Goal: Task Accomplishment & Management: Manage account settings

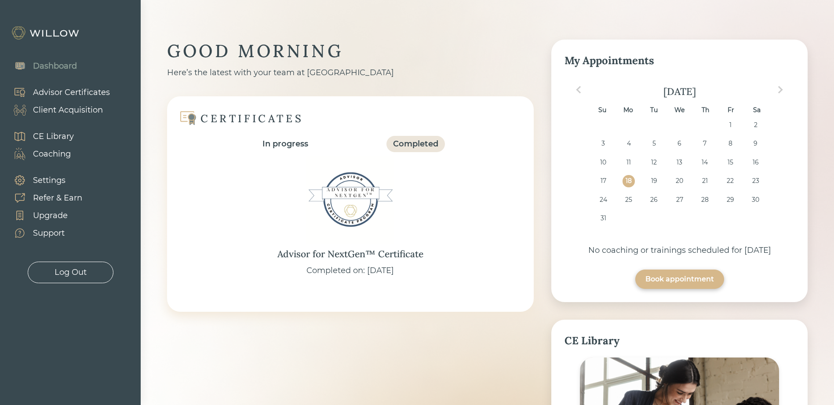
click at [87, 106] on div "Client Acquisition" at bounding box center [68, 110] width 70 height 12
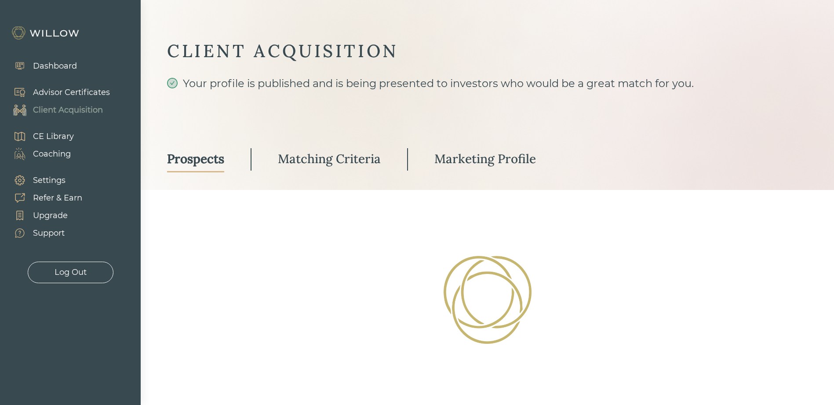
select select "3"
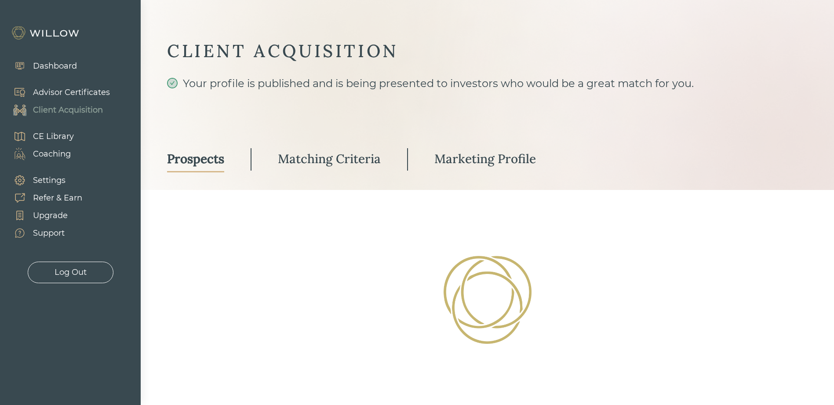
select select "3"
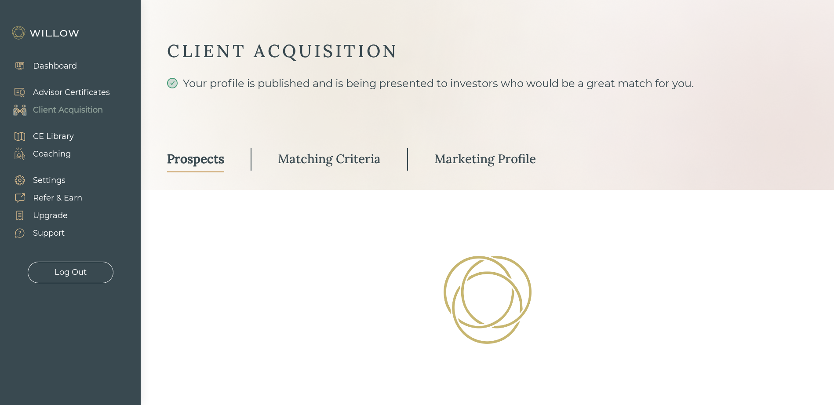
select select "3"
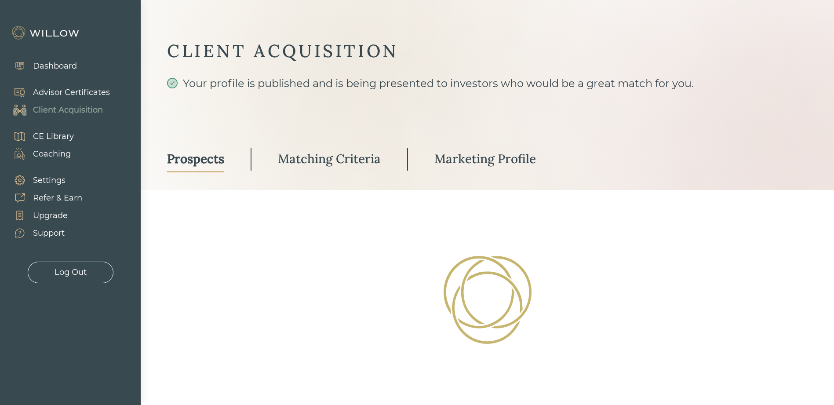
select select "10"
select select "3"
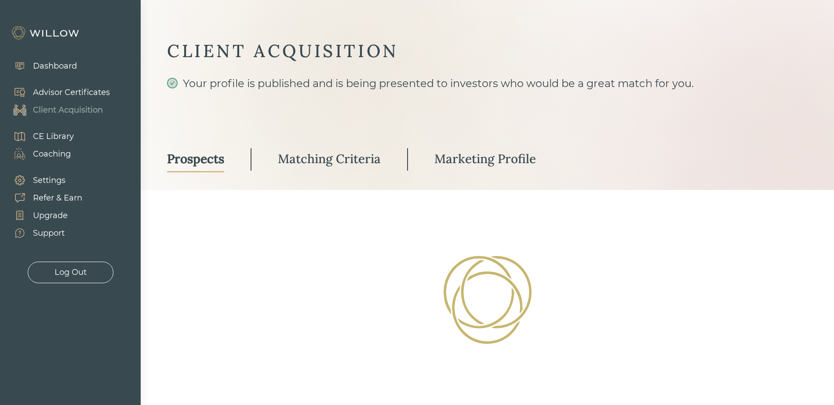
select select "3"
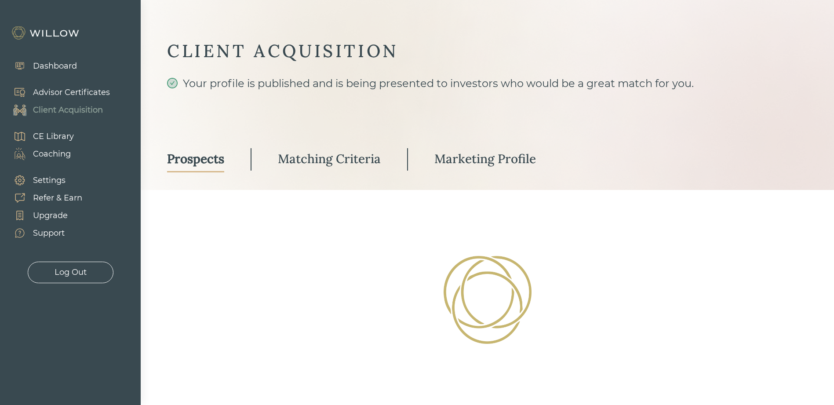
select select "3"
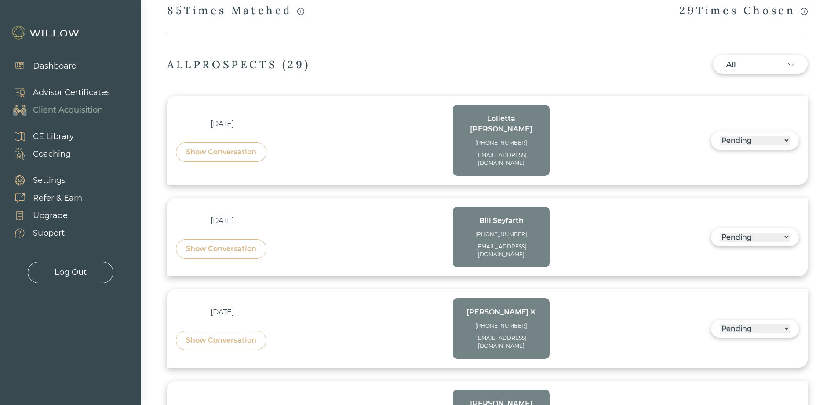
scroll to position [264, 0]
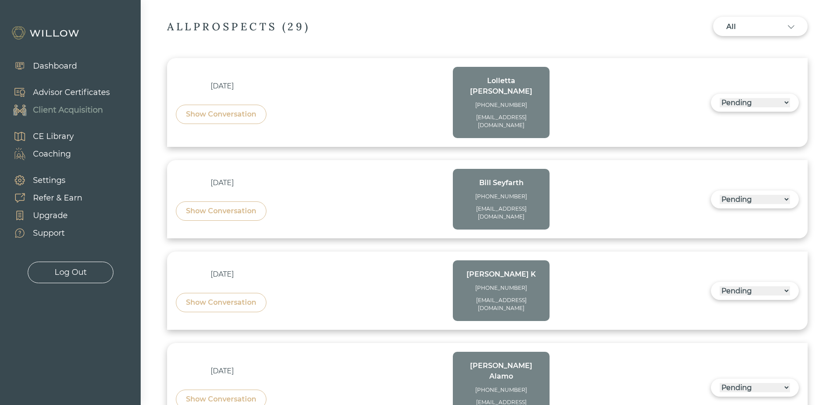
click at [782, 98] on select "------ Not ready to move forward No response received Pending Matched Not a Fit" at bounding box center [754, 102] width 70 height 9
click at [642, 97] on div "[DATE] Show Conversation [PERSON_NAME] [PHONE_NUMBER] [EMAIL_ADDRESS][DOMAIN_NA…" at bounding box center [487, 102] width 623 height 71
click at [227, 109] on div "Show Conversation" at bounding box center [221, 114] width 70 height 11
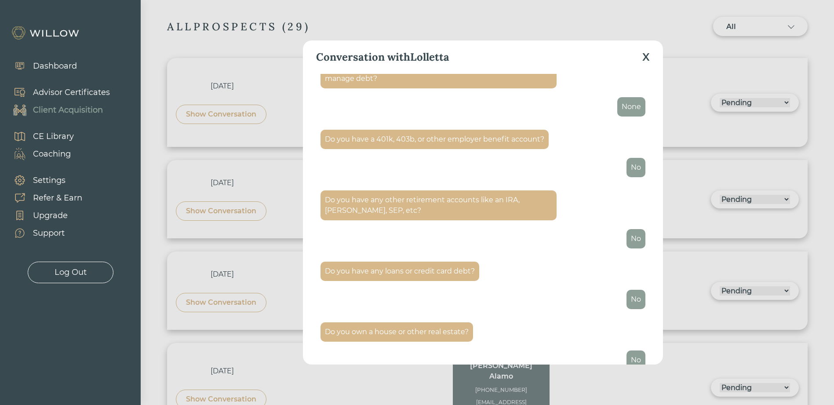
scroll to position [1258, 0]
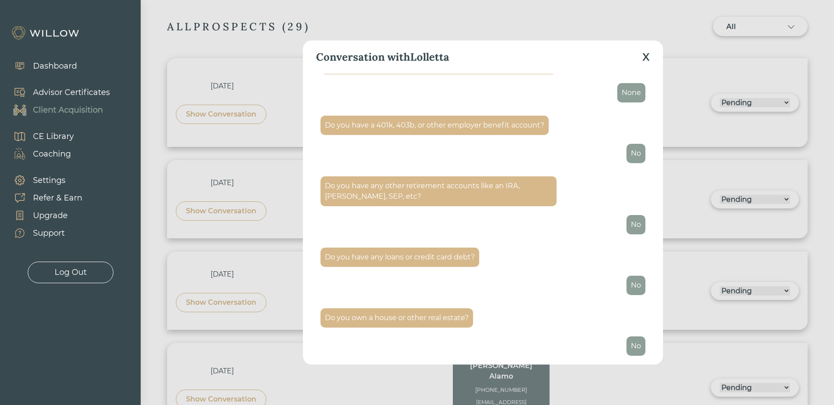
click at [648, 55] on div "X" at bounding box center [645, 57] width 7 height 16
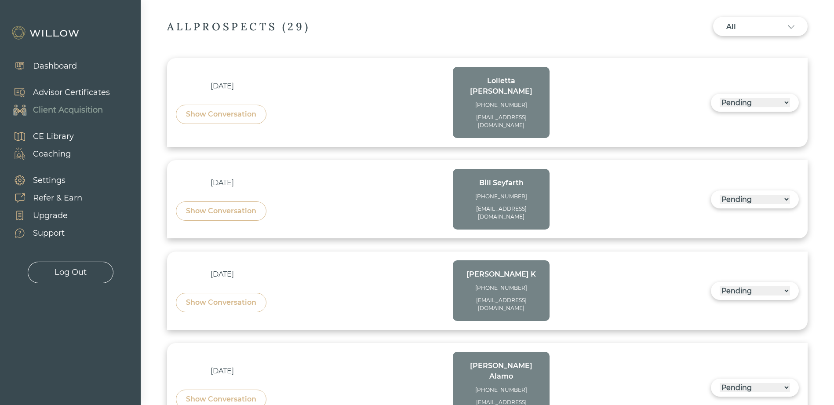
click at [237, 206] on div "Show Conversation" at bounding box center [221, 211] width 70 height 11
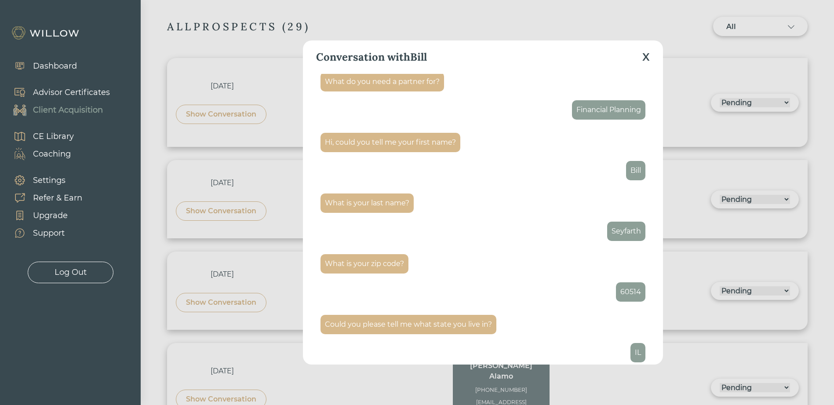
scroll to position [0, 0]
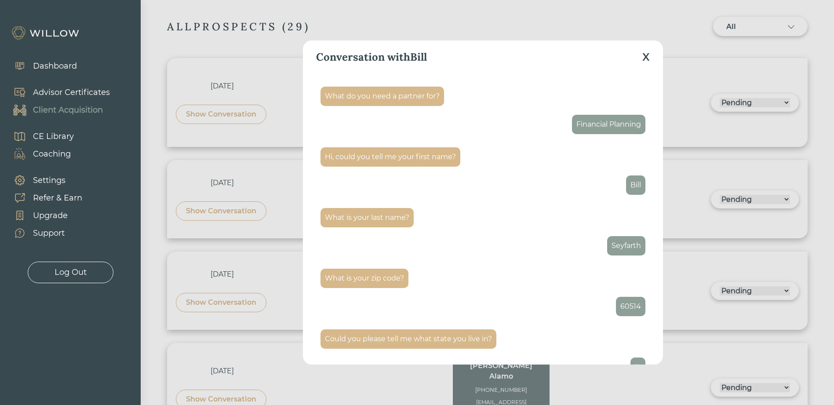
click at [645, 57] on div "X" at bounding box center [645, 57] width 7 height 16
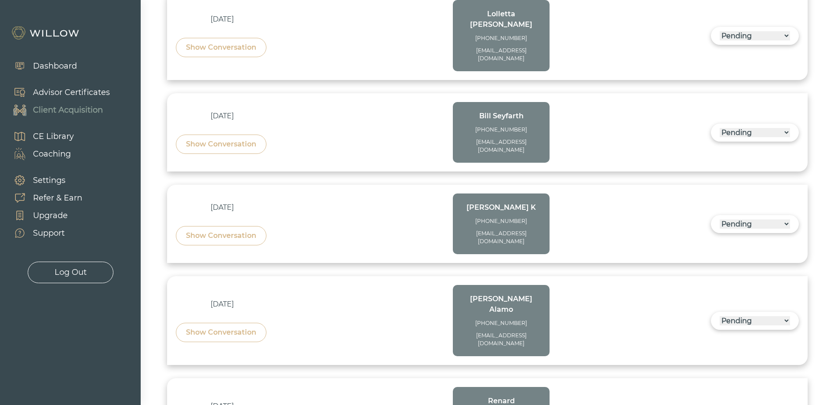
scroll to position [352, 0]
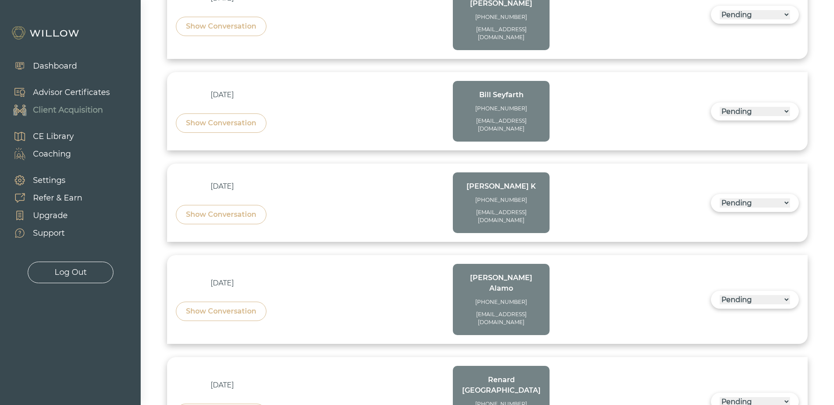
click at [240, 209] on div "Show Conversation" at bounding box center [221, 214] width 70 height 11
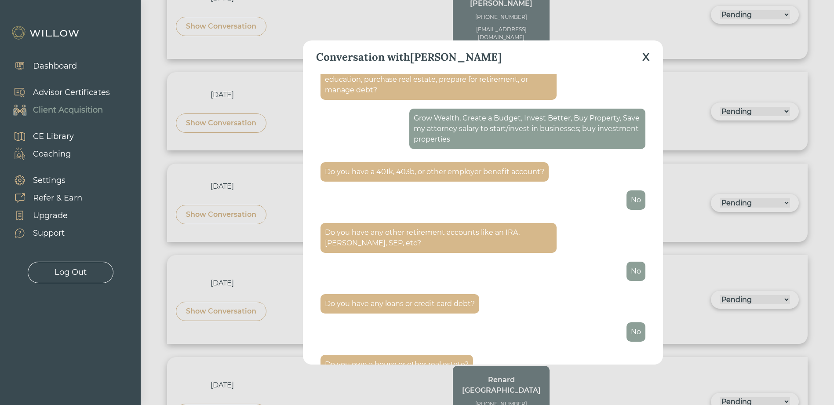
scroll to position [1279, 0]
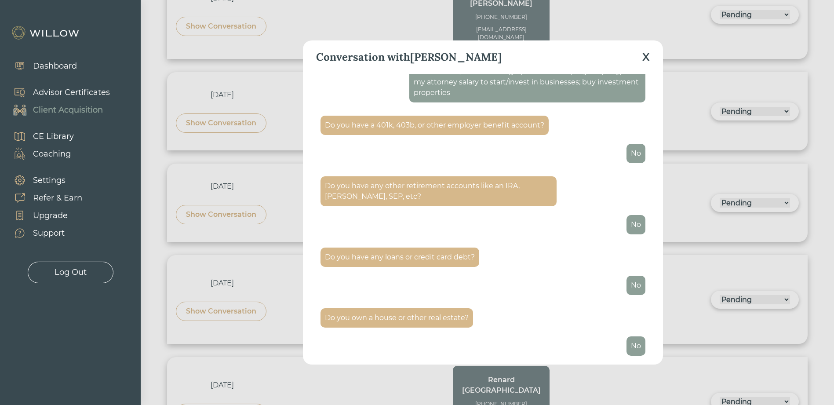
click at [646, 55] on div "X" at bounding box center [645, 57] width 7 height 16
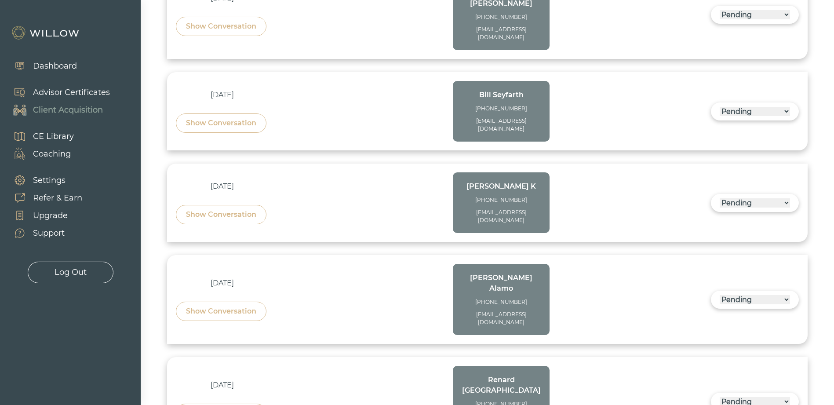
click at [228, 306] on div "Show Conversation" at bounding box center [221, 311] width 70 height 11
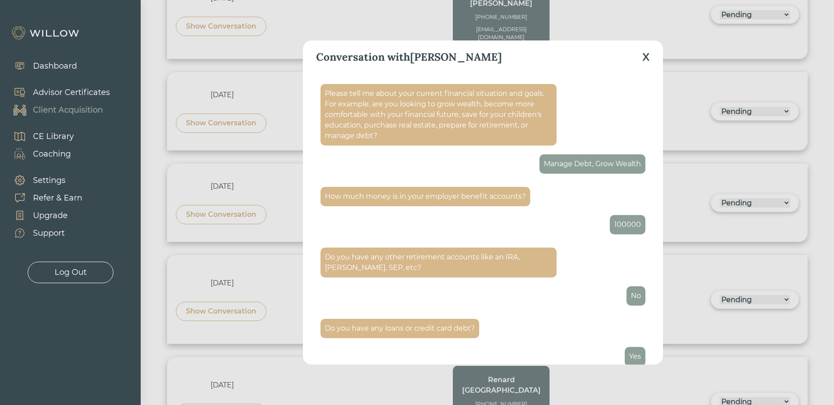
scroll to position [1258, 0]
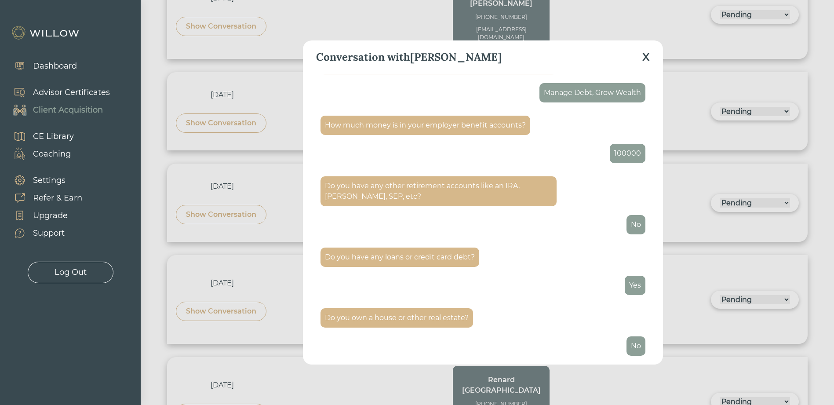
click at [645, 55] on div "X" at bounding box center [645, 57] width 7 height 16
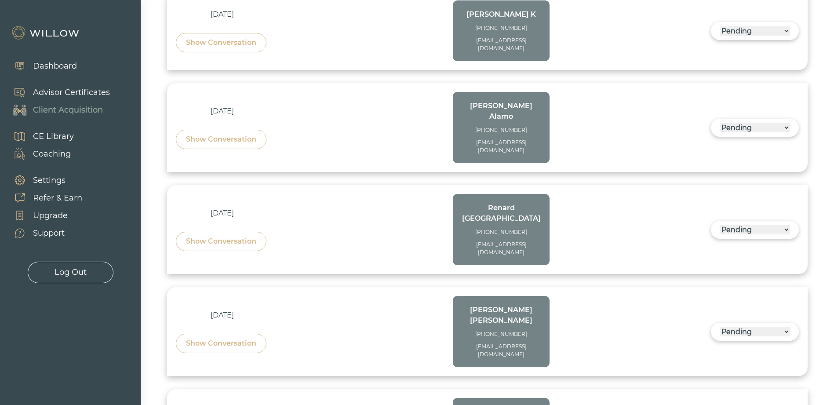
scroll to position [527, 0]
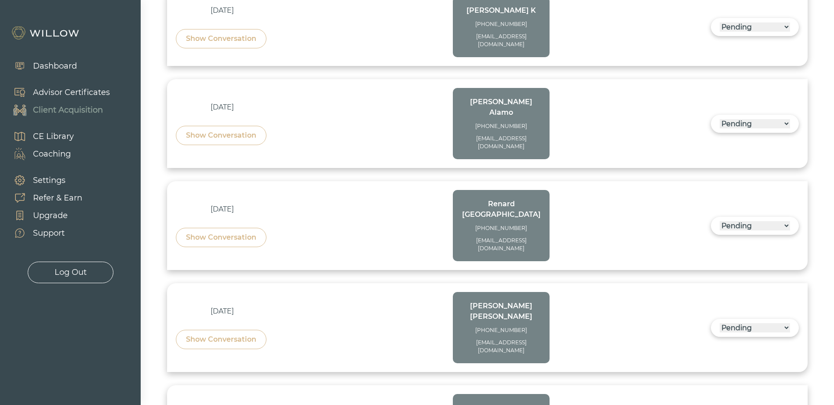
click at [217, 334] on div "Show Conversation" at bounding box center [221, 339] width 70 height 11
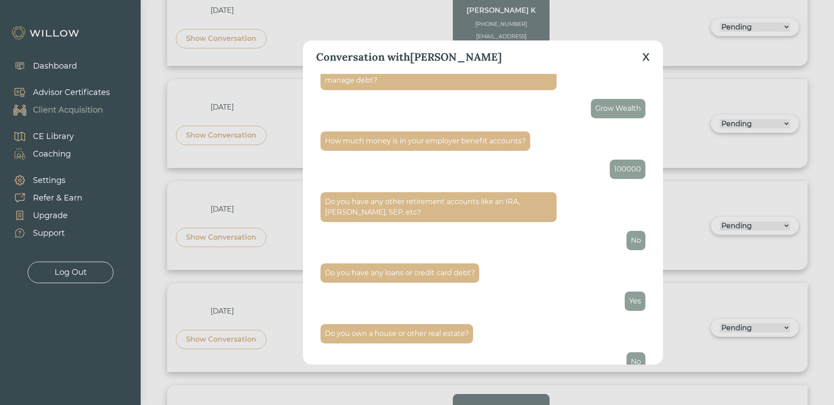
scroll to position [1258, 0]
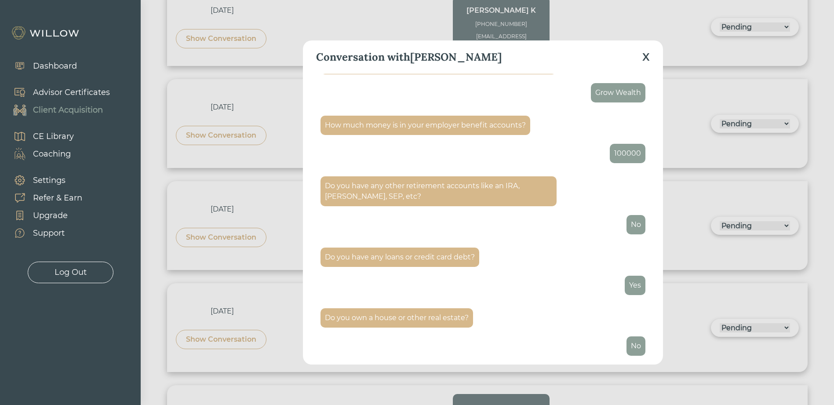
click at [649, 52] on div "X" at bounding box center [645, 57] width 7 height 16
